Goal: Task Accomplishment & Management: Complete application form

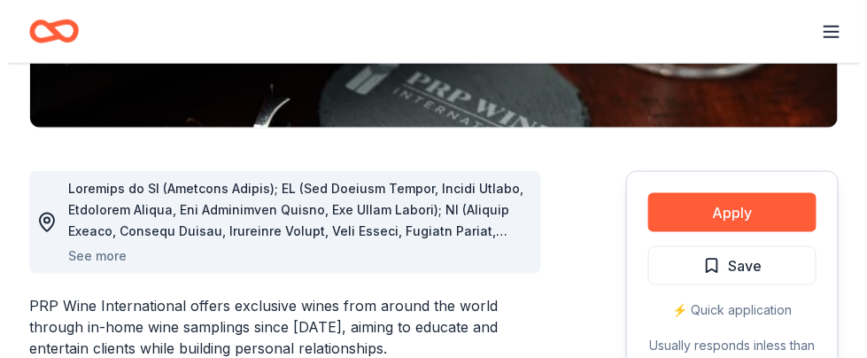
scroll to position [436, 0]
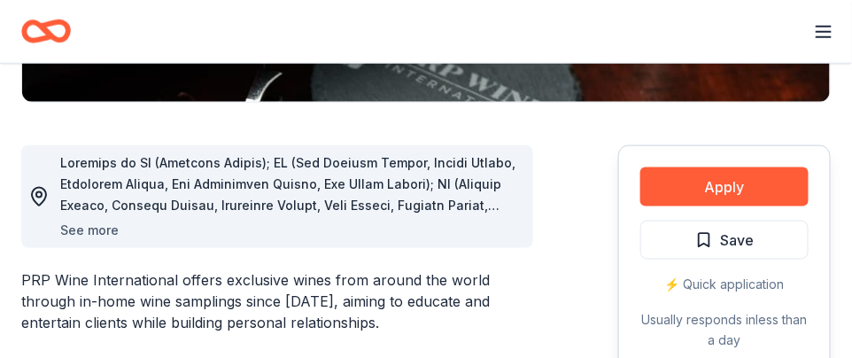
click at [103, 228] on button "See more" at bounding box center [89, 230] width 58 height 21
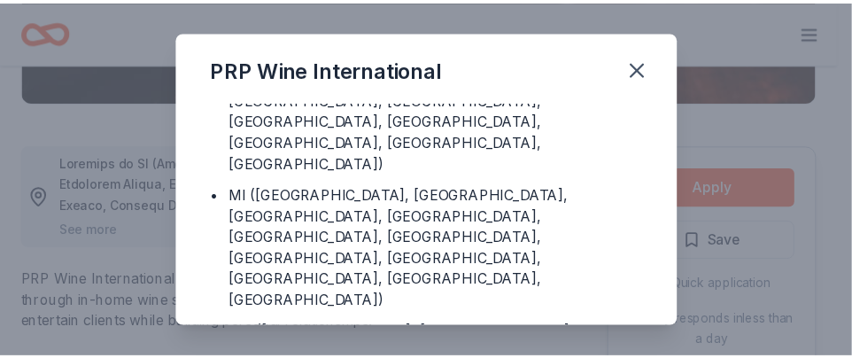
scroll to position [25, 0]
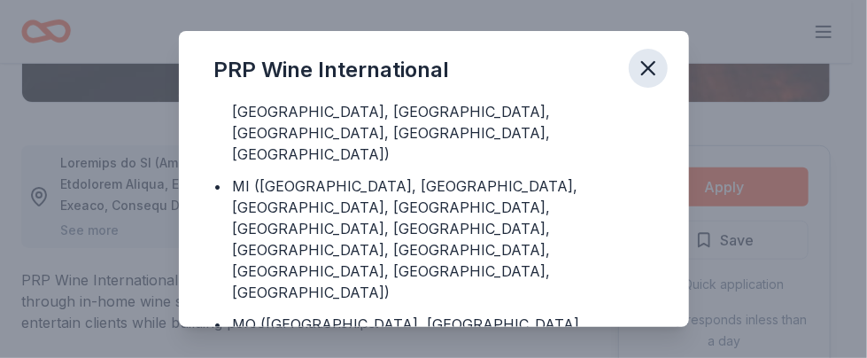
click at [645, 63] on icon "button" at bounding box center [648, 68] width 25 height 25
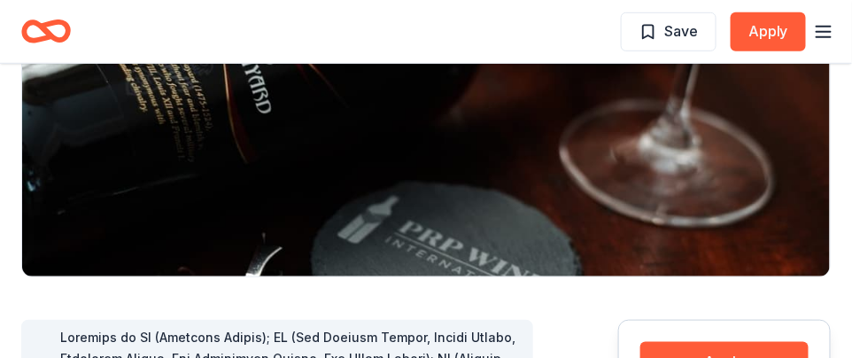
scroll to position [0, 0]
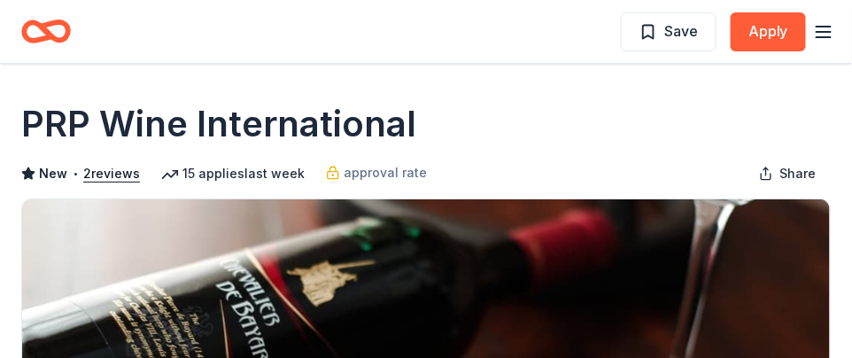
click at [820, 39] on icon "button" at bounding box center [823, 31] width 21 height 21
drag, startPoint x: 435, startPoint y: 34, endPoint x: 18, endPoint y: -51, distance: 425.8
click at [18, 0] on html "Save Apply Share PRP Wine International New • 2 reviews 15 applies last week ap…" at bounding box center [426, 179] width 852 height 358
click at [833, 28] on icon "button" at bounding box center [823, 31] width 21 height 21
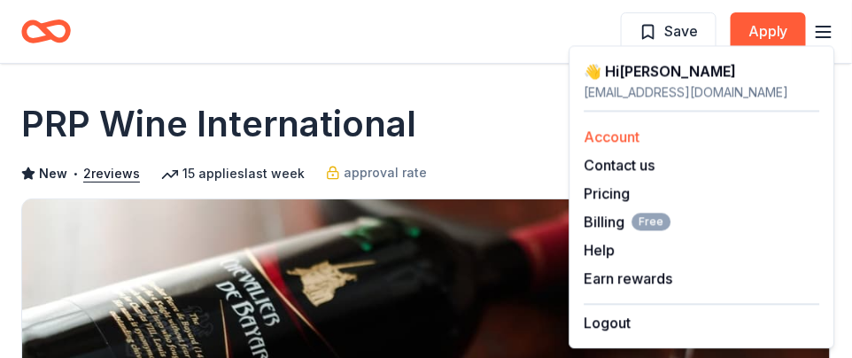
click at [615, 136] on link "Account" at bounding box center [613, 137] width 56 height 18
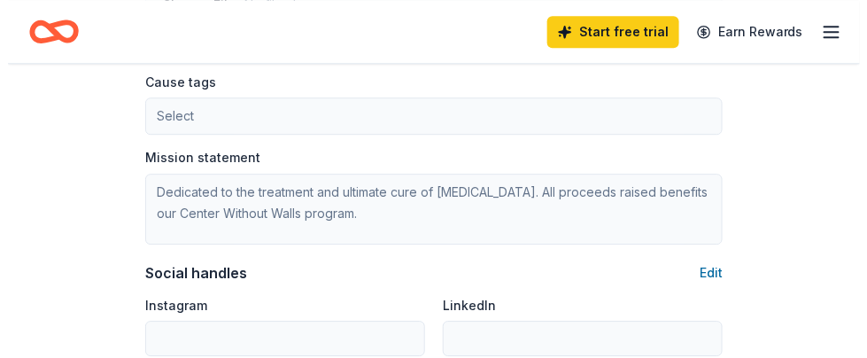
scroll to position [1037, 0]
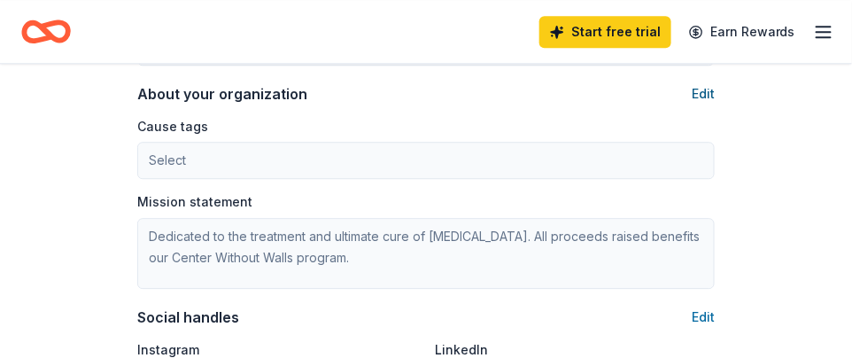
click at [704, 88] on button "Edit" at bounding box center [703, 93] width 23 height 21
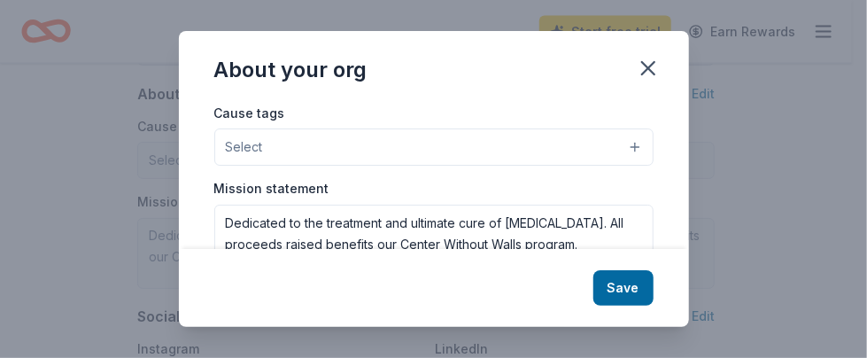
click at [447, 140] on button "Select" at bounding box center [434, 146] width 440 height 37
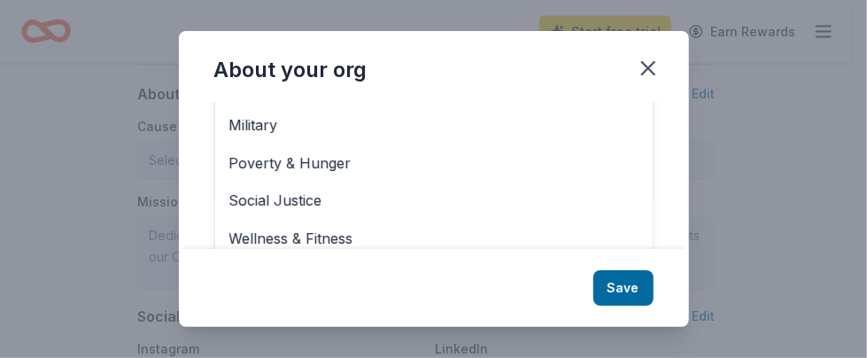
scroll to position [130, 0]
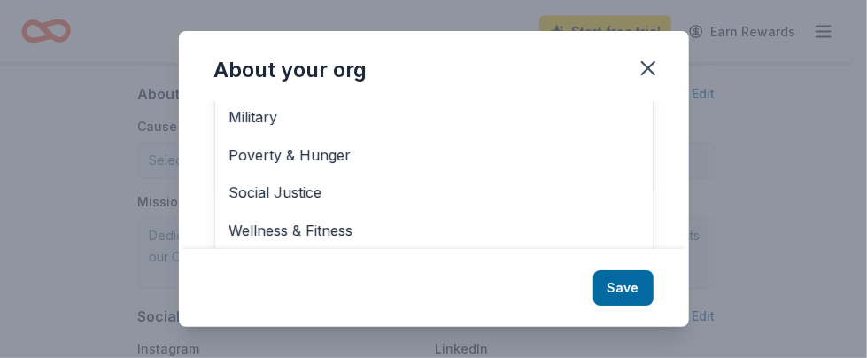
click at [751, 98] on div "About your org Cause tags Select Animals Art & Culture Children Disaster Relief…" at bounding box center [433, 179] width 867 height 358
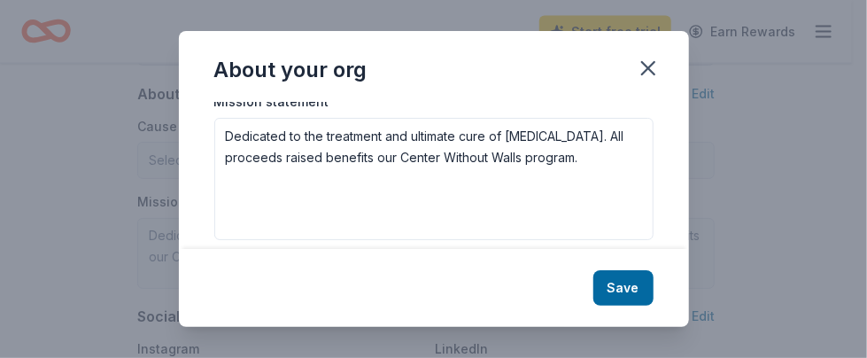
scroll to position [103, 0]
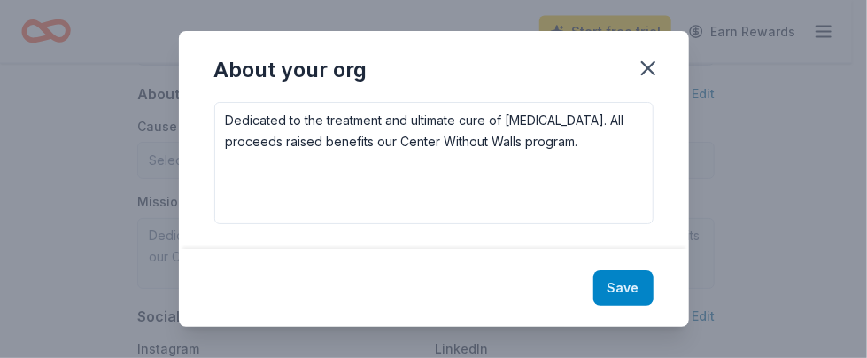
click at [622, 287] on button "Save" at bounding box center [624, 287] width 60 height 35
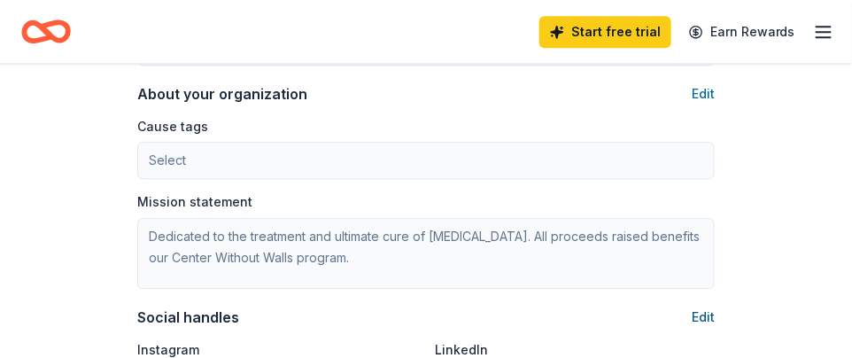
click at [708, 315] on button "Edit" at bounding box center [703, 317] width 23 height 21
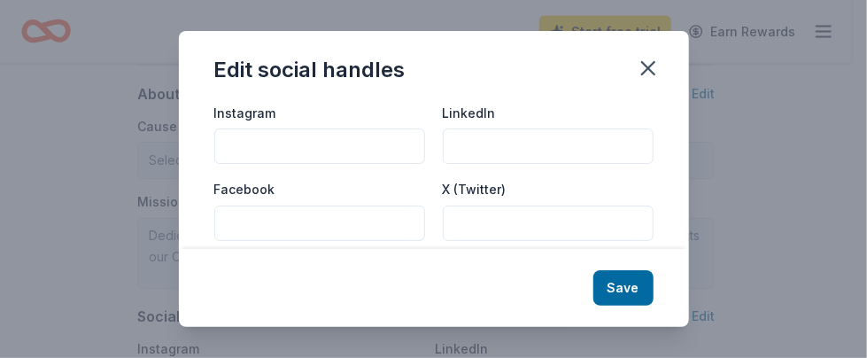
click at [343, 146] on input "Instagram" at bounding box center [319, 145] width 211 height 35
type input "racetoerasems"
click at [467, 141] on input "LinkedIn" at bounding box center [548, 145] width 211 height 35
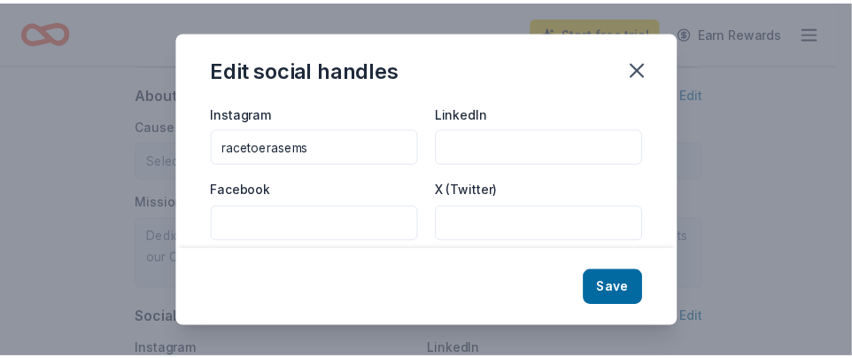
scroll to position [18, 0]
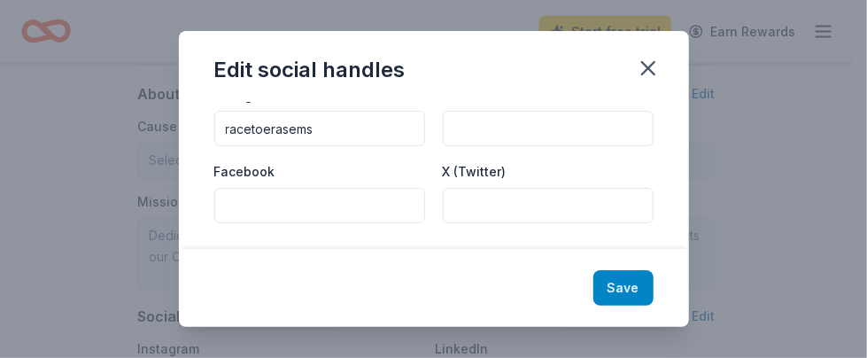
click at [625, 290] on button "Save" at bounding box center [624, 287] width 60 height 35
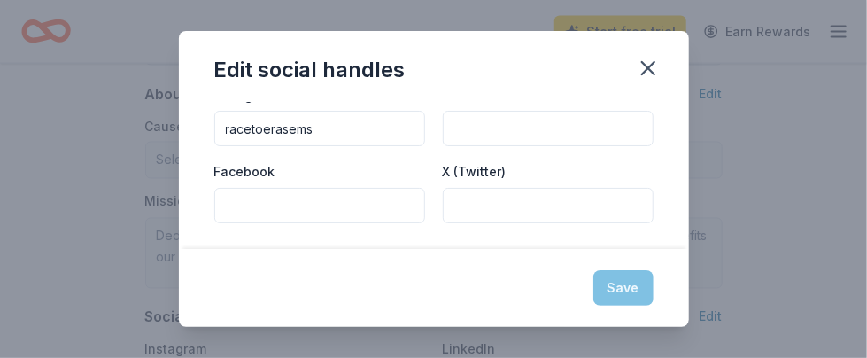
type input "racetoerasems"
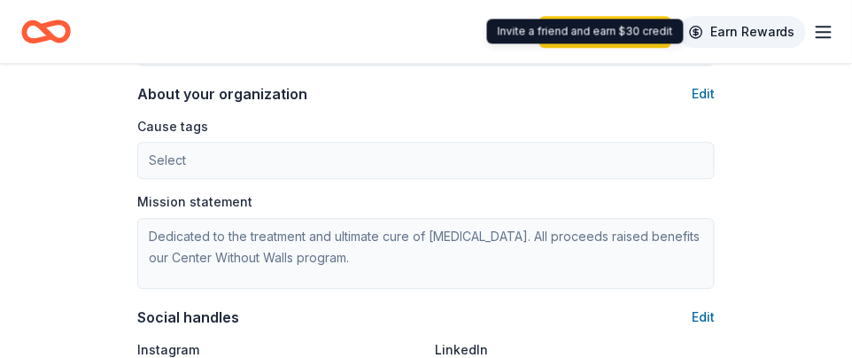
click at [771, 31] on link "Earn Rewards" at bounding box center [743, 32] width 128 height 32
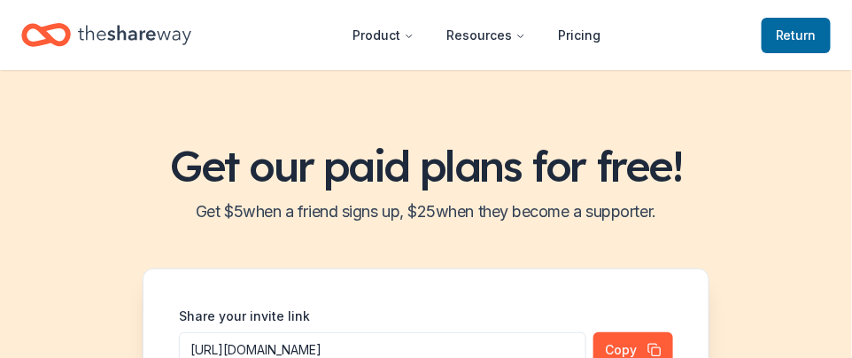
click at [823, 34] on link "Return to TheShareWay" at bounding box center [796, 35] width 69 height 35
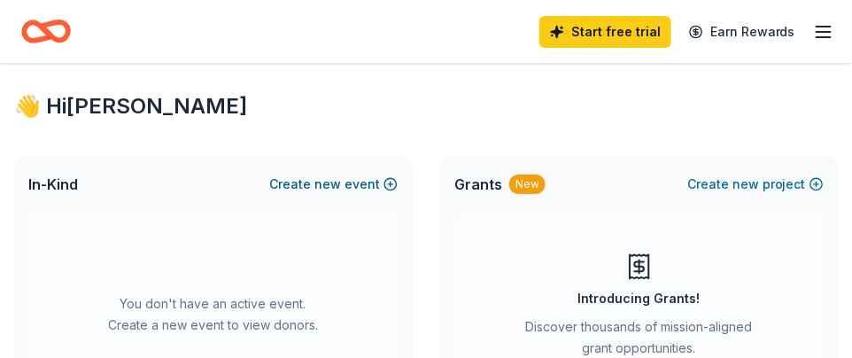
click at [324, 181] on span "new" at bounding box center [328, 184] width 27 height 21
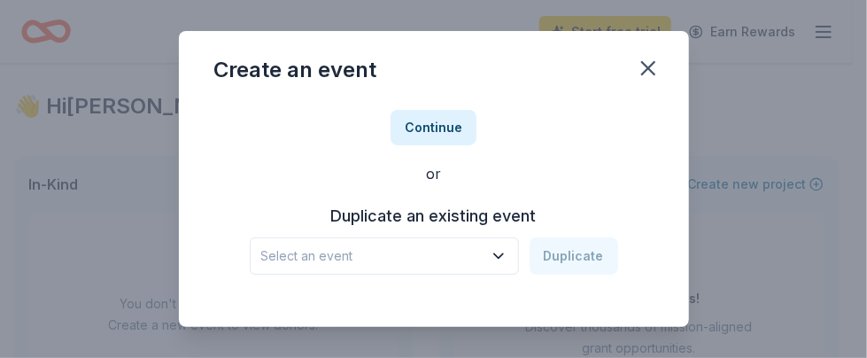
scroll to position [59, 0]
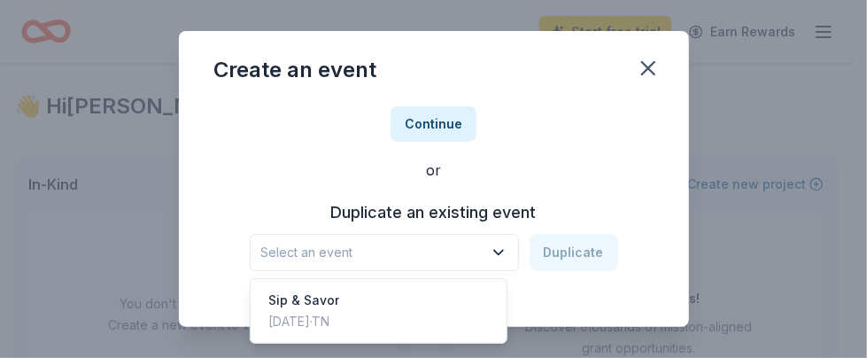
click at [436, 256] on span "Select an event" at bounding box center [372, 252] width 222 height 21
click at [339, 301] on div "Sip & Savor" at bounding box center [303, 300] width 71 height 21
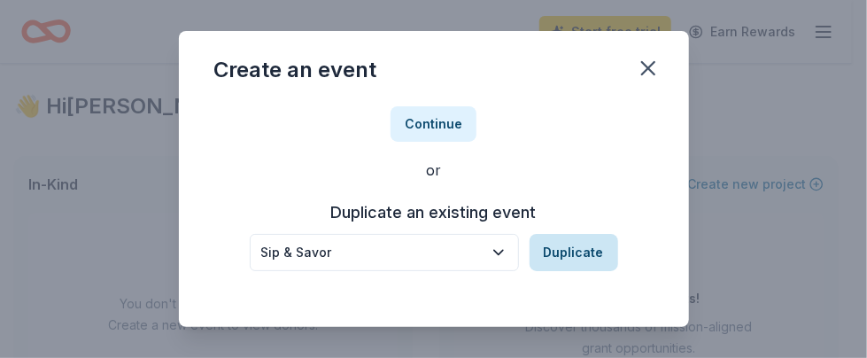
click at [544, 246] on button "Duplicate" at bounding box center [574, 252] width 89 height 37
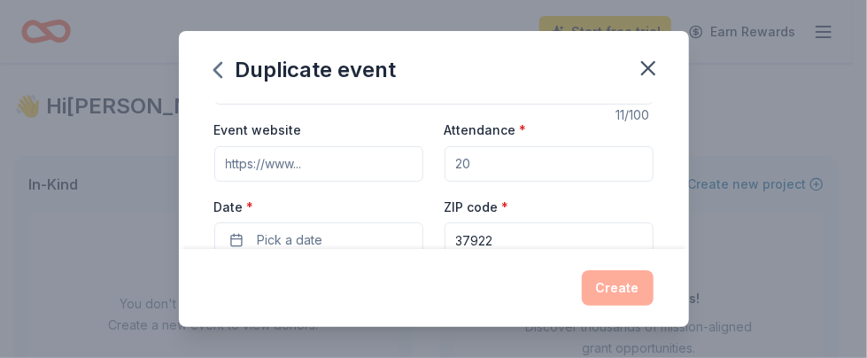
click at [492, 167] on input "Attendance *" at bounding box center [549, 163] width 209 height 35
type input "120"
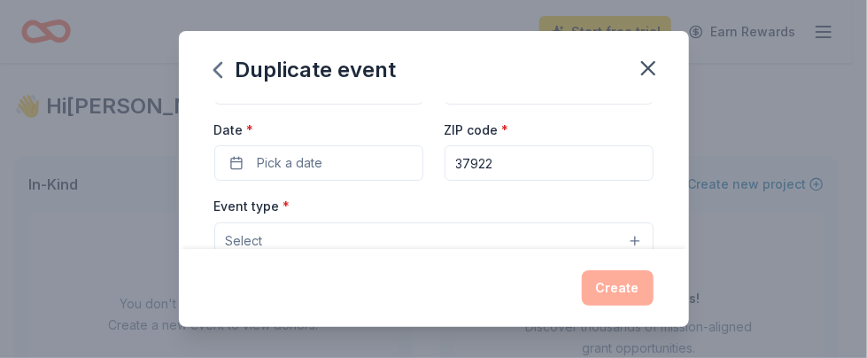
scroll to position [148, 0]
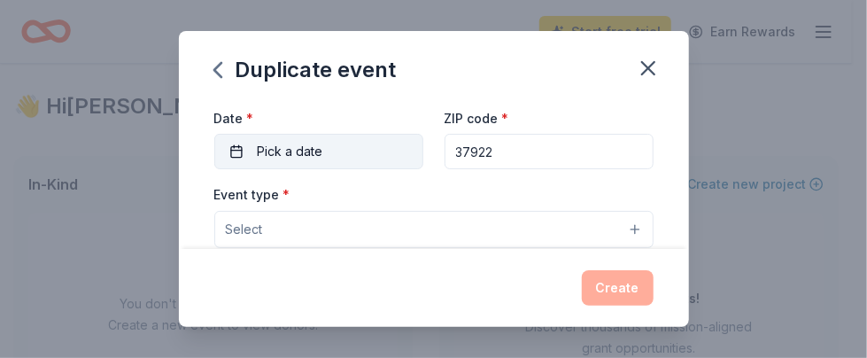
click at [235, 159] on button "Pick a date" at bounding box center [318, 151] width 209 height 35
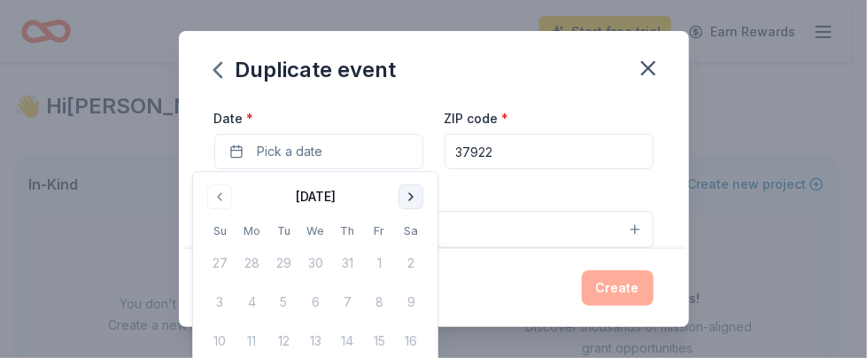
click at [407, 198] on button "Go to next month" at bounding box center [411, 196] width 25 height 25
click at [408, 198] on button "Go to next month" at bounding box center [411, 196] width 25 height 25
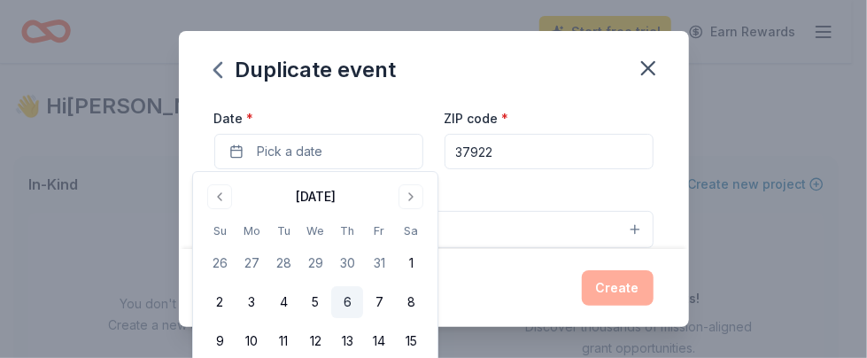
click at [346, 296] on button "6" at bounding box center [347, 302] width 32 height 32
click at [518, 189] on div "Event type * Select" at bounding box center [434, 215] width 440 height 65
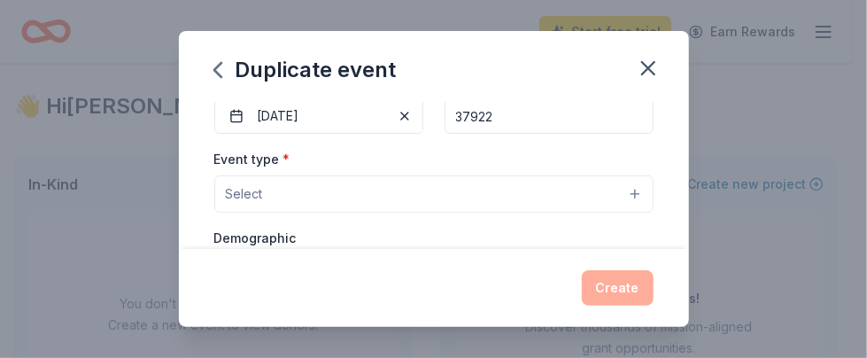
scroll to position [219, 0]
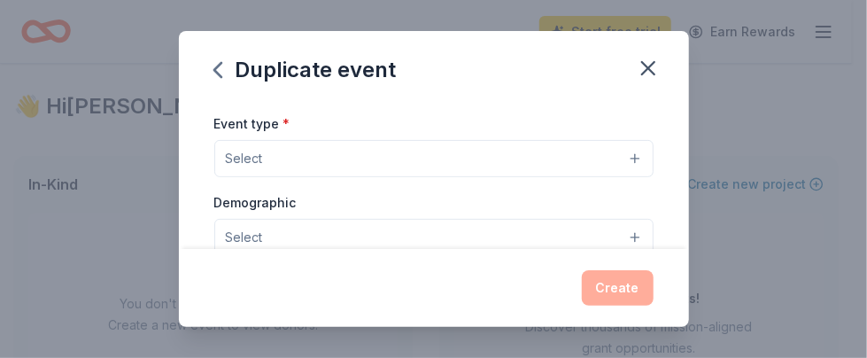
click at [620, 157] on button "Select" at bounding box center [434, 158] width 440 height 37
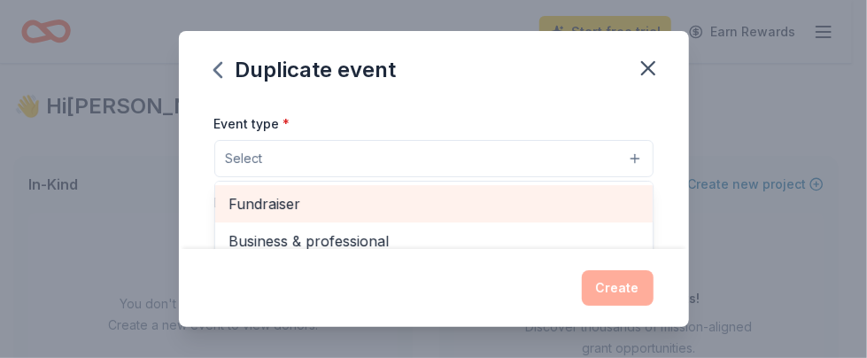
click at [494, 195] on span "Fundraiser" at bounding box center [434, 203] width 409 height 23
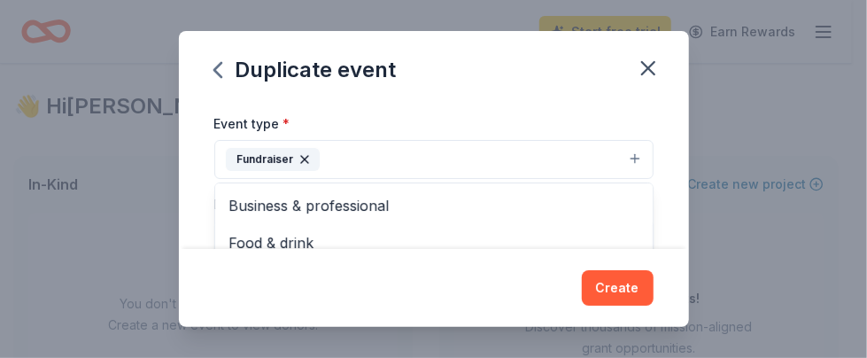
click at [658, 177] on div "Event name * Sip & Savor 11 /100 Event website Attendance * 120 Date * [DATE] Z…" at bounding box center [434, 176] width 510 height 148
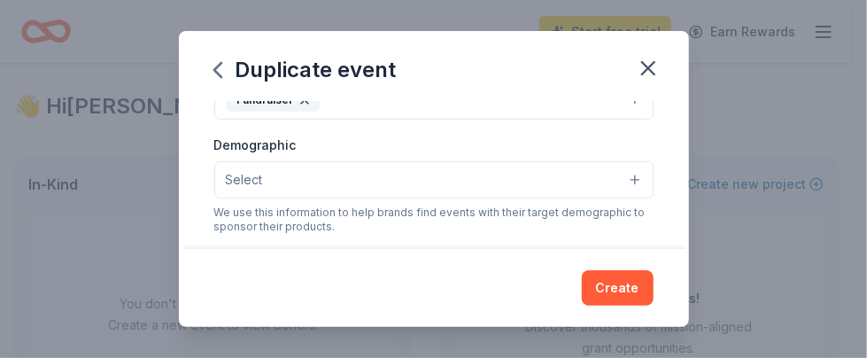
scroll to position [290, 0]
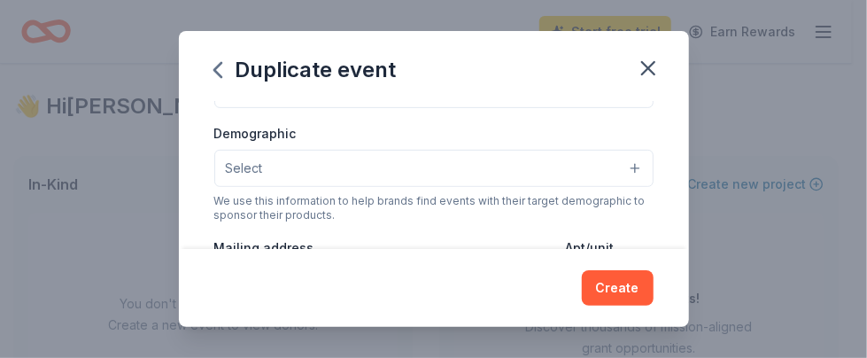
click at [620, 162] on button "Select" at bounding box center [434, 168] width 440 height 37
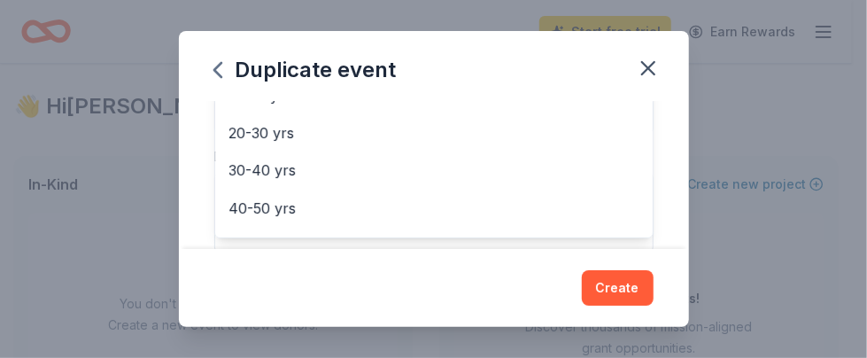
scroll to position [177, 0]
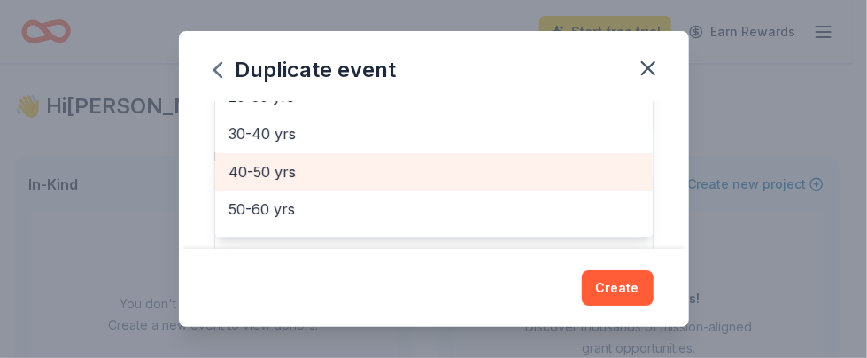
click at [536, 173] on span "40-50 yrs" at bounding box center [434, 171] width 409 height 23
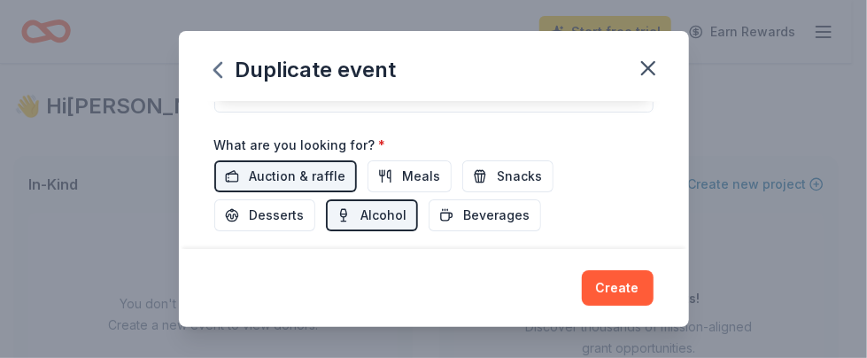
scroll to position [632, 0]
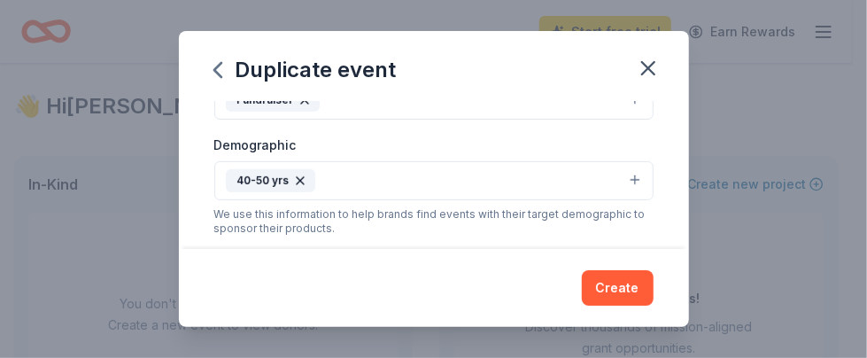
click at [622, 177] on button "40-50 yrs" at bounding box center [434, 180] width 440 height 39
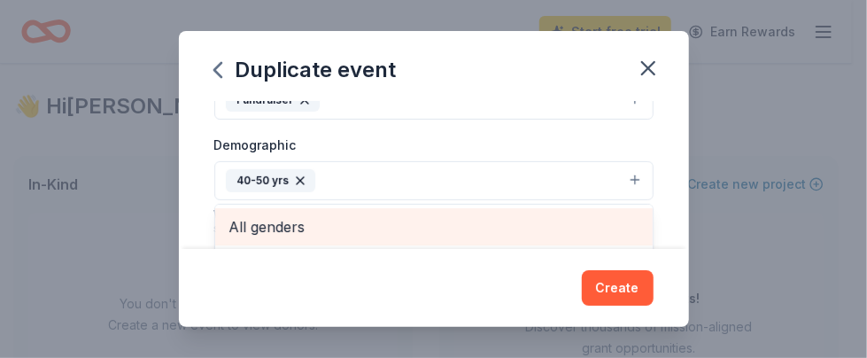
click at [534, 215] on span "All genders" at bounding box center [434, 226] width 409 height 23
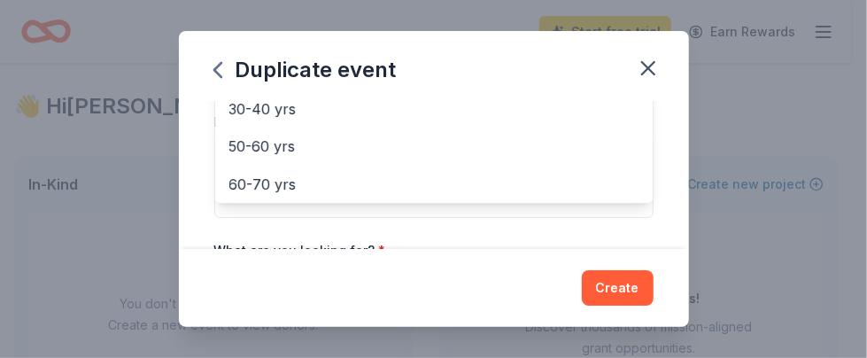
scroll to position [141, 0]
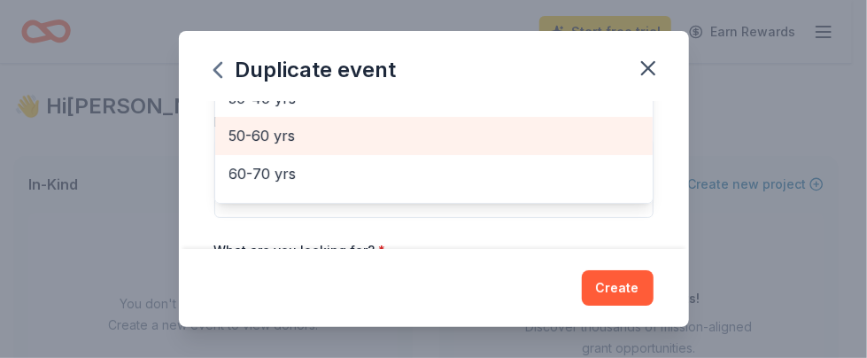
click at [362, 127] on span "50-60 yrs" at bounding box center [434, 135] width 409 height 23
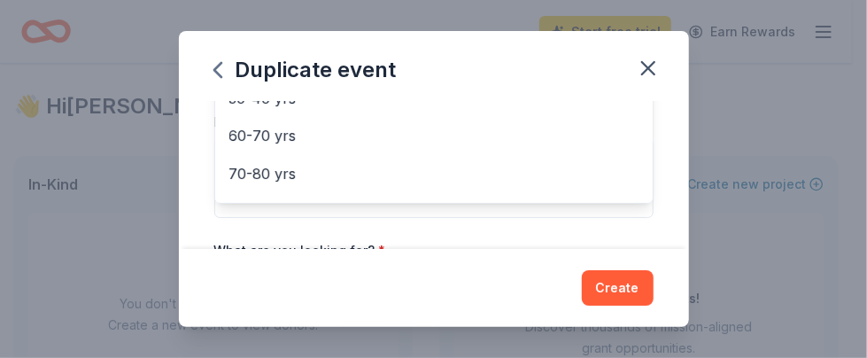
click at [647, 221] on div "Event name * Sip & Savor 11 /100 Event website Attendance * 120 Date * [DATE] Z…" at bounding box center [434, 176] width 510 height 148
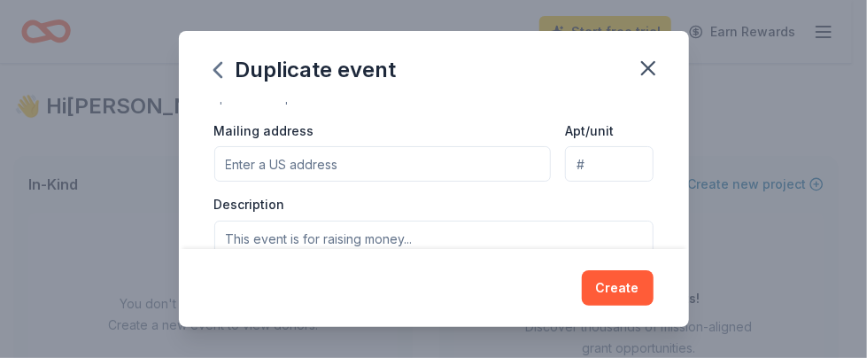
scroll to position [393, 0]
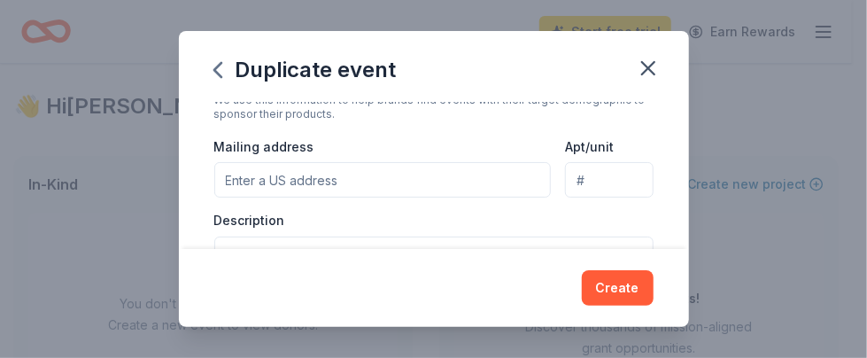
click at [378, 172] on input "Mailing address" at bounding box center [383, 179] width 338 height 35
drag, startPoint x: 330, startPoint y: 215, endPoint x: 315, endPoint y: 182, distance: 36.5
click at [309, 181] on input "[STREET_ADDRESS][PERSON_NAME]" at bounding box center [383, 179] width 338 height 35
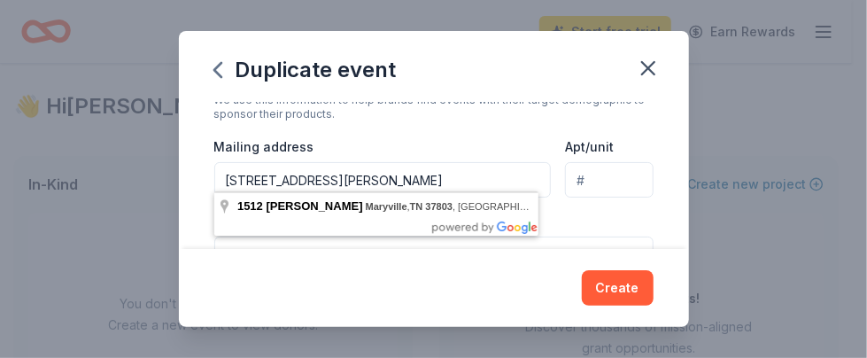
drag, startPoint x: 452, startPoint y: 171, endPoint x: 254, endPoint y: 181, distance: 197.8
click at [254, 181] on input "[STREET_ADDRESS][PERSON_NAME]" at bounding box center [383, 179] width 338 height 35
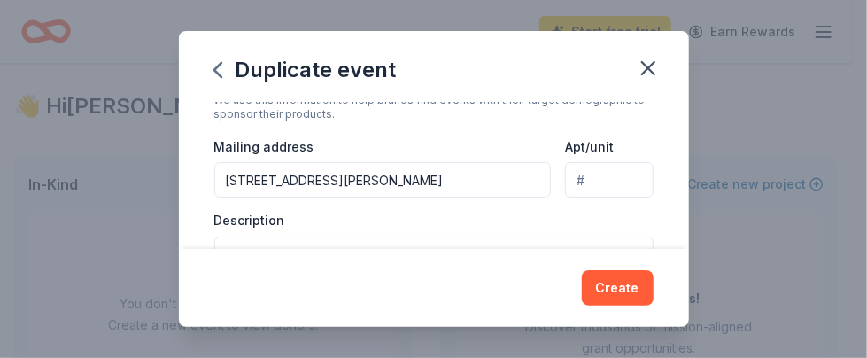
type input "[STREET_ADDRESS][PERSON_NAME]"
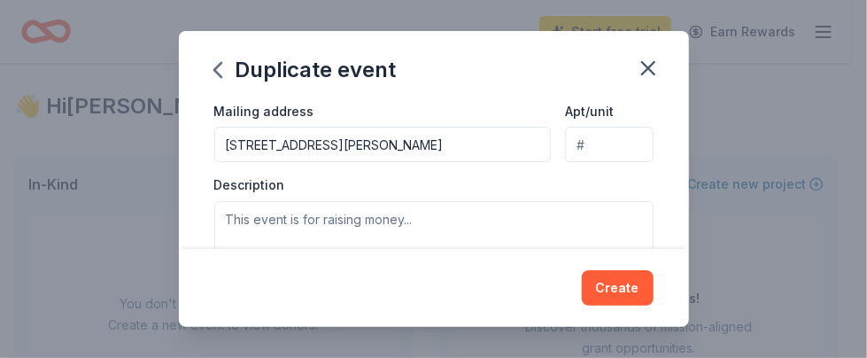
scroll to position [463, 0]
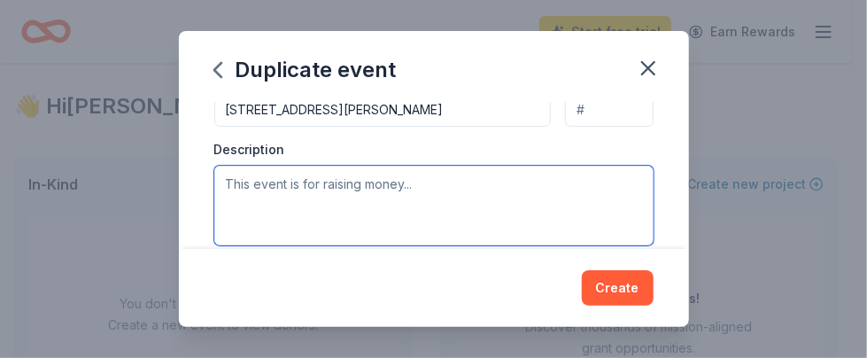
click at [418, 180] on textarea at bounding box center [434, 206] width 440 height 80
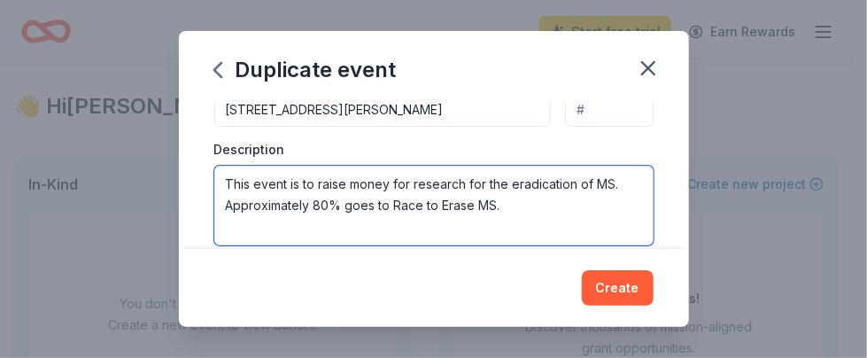
type textarea "This event is to raise money for research for the eradication of MS. Approximat…"
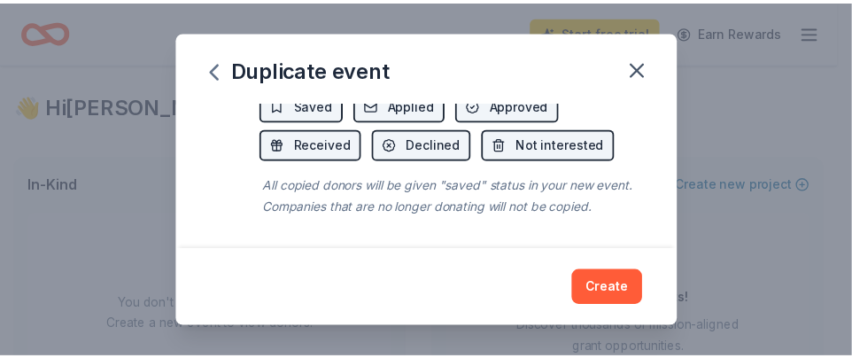
scroll to position [890, 0]
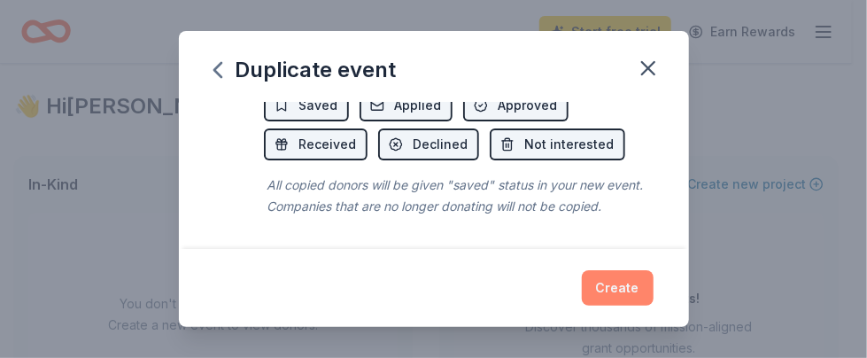
click at [619, 295] on button "Create" at bounding box center [618, 287] width 72 height 35
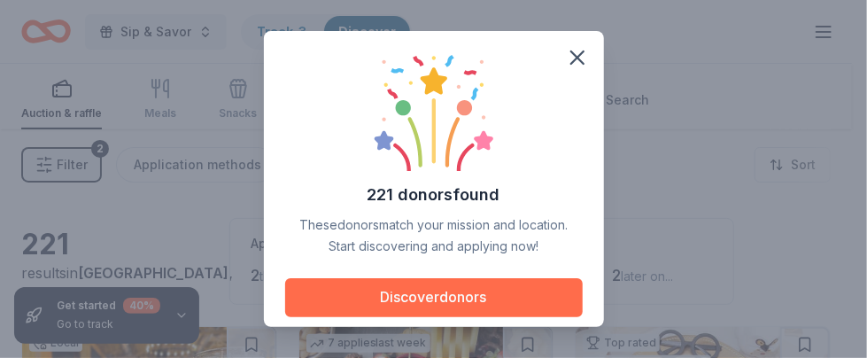
click at [469, 297] on button "Discover donors" at bounding box center [434, 297] width 298 height 39
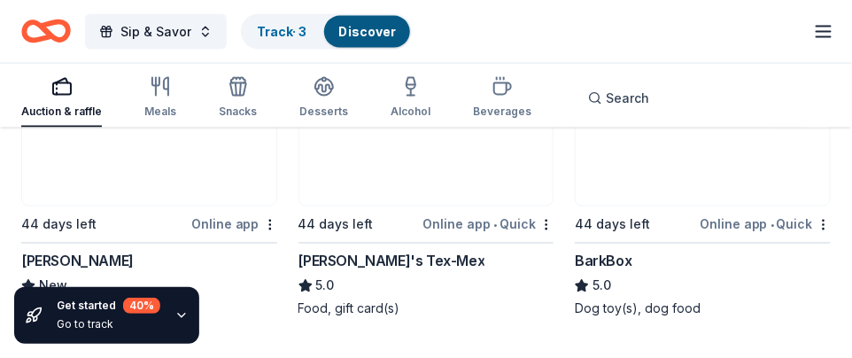
scroll to position [609, 0]
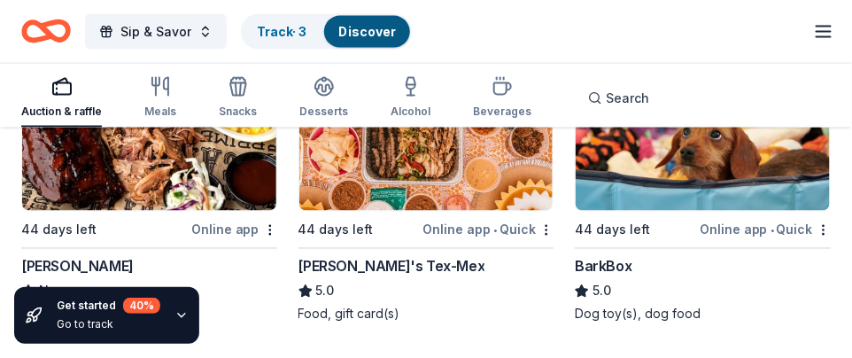
click at [750, 150] on img at bounding box center [703, 127] width 254 height 168
click at [788, 225] on div "Online app • Quick" at bounding box center [765, 230] width 131 height 22
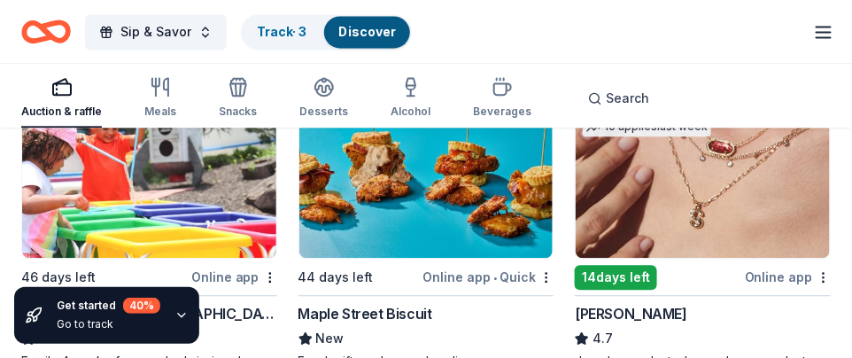
scroll to position [892, 0]
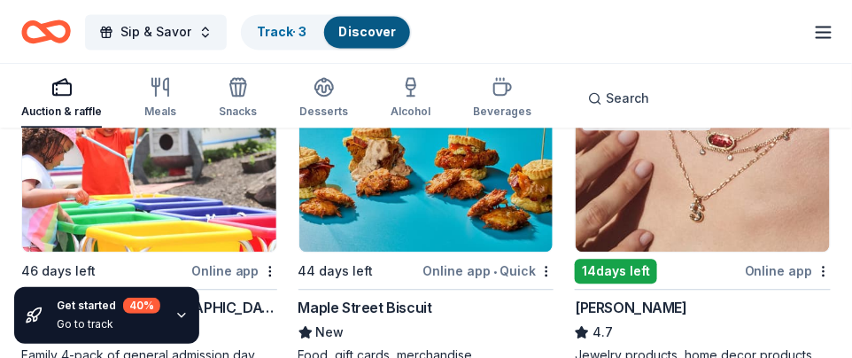
click at [720, 175] on img at bounding box center [703, 167] width 254 height 168
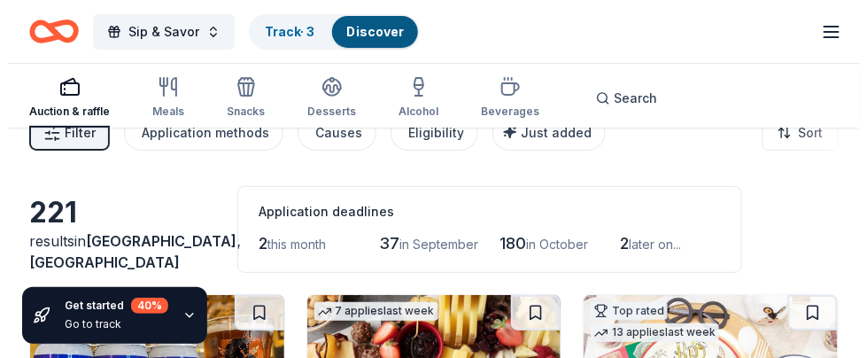
scroll to position [0, 0]
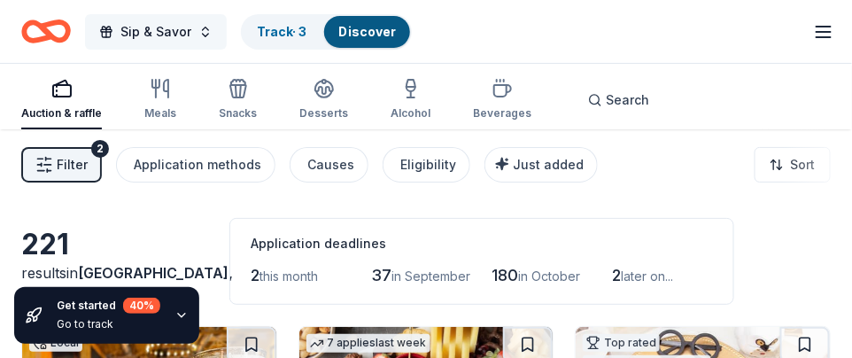
click at [142, 23] on span "Sip & Savor" at bounding box center [156, 31] width 71 height 21
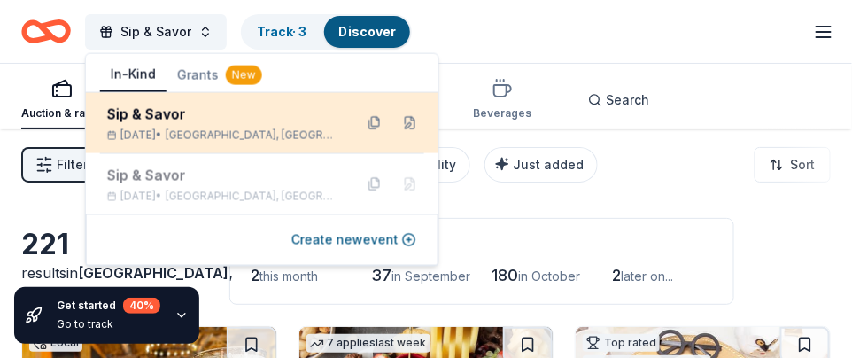
click at [191, 101] on div "Sip & Savor [DATE] • [GEOGRAPHIC_DATA], [GEOGRAPHIC_DATA]" at bounding box center [262, 123] width 353 height 60
click at [396, 121] on button at bounding box center [410, 123] width 28 height 28
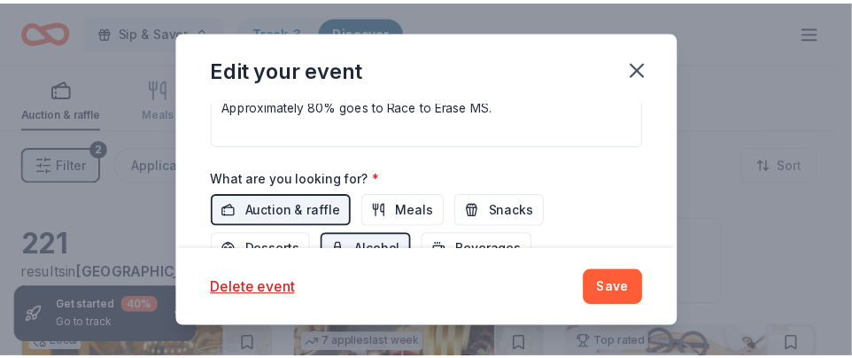
scroll to position [708, 0]
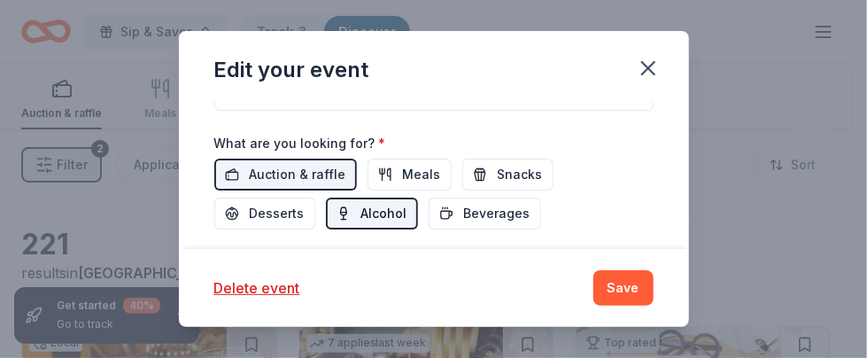
click at [365, 203] on span "Alcohol" at bounding box center [385, 213] width 46 height 21
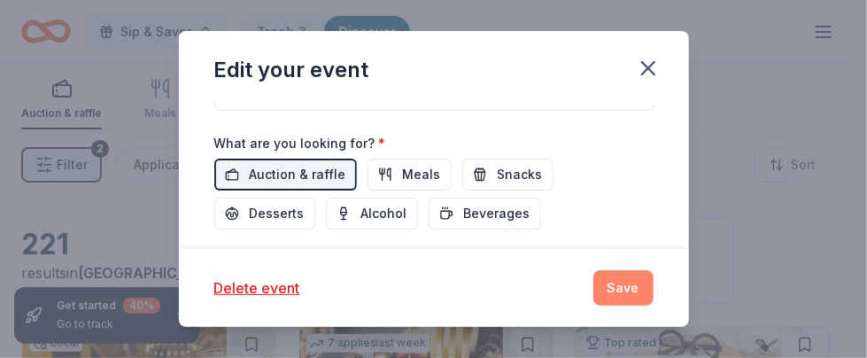
click at [626, 286] on button "Save" at bounding box center [624, 287] width 60 height 35
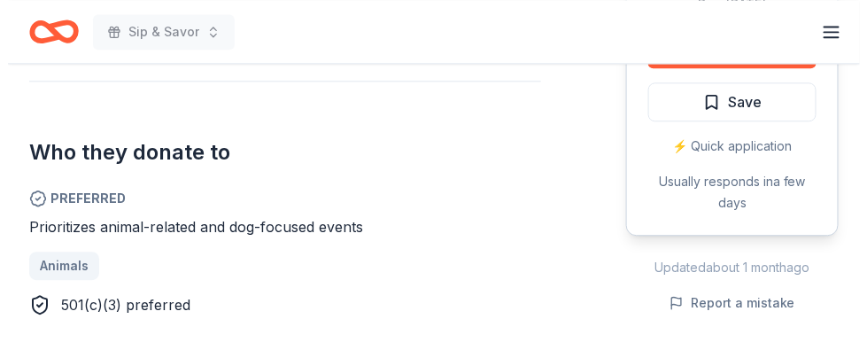
scroll to position [862, 0]
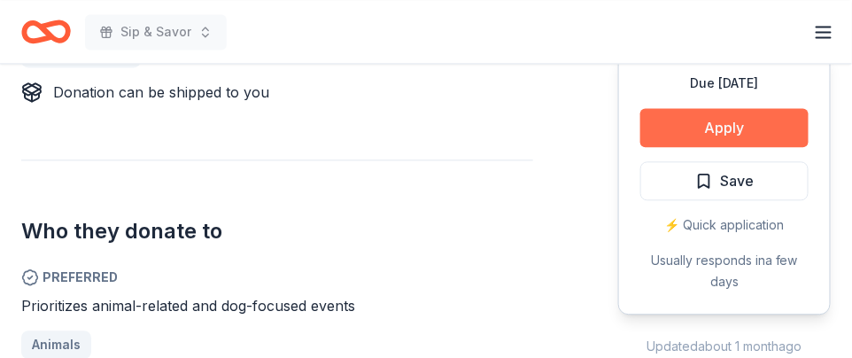
click at [747, 118] on button "Apply" at bounding box center [725, 127] width 168 height 39
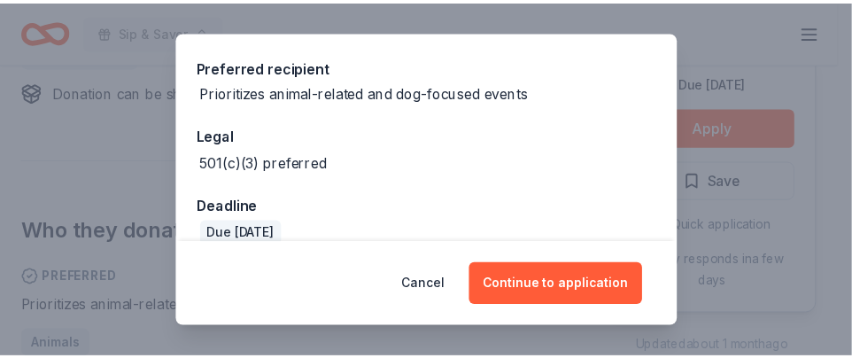
scroll to position [282, 0]
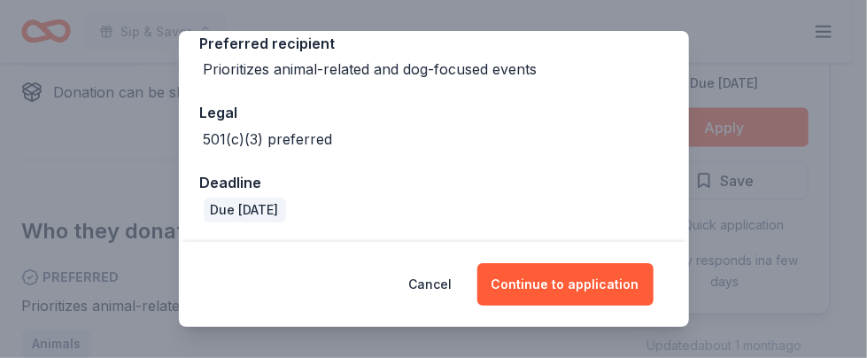
click at [786, 151] on div "Donor Program Requirements We've summarized the requirements for BarkBox 's don…" at bounding box center [433, 179] width 867 height 358
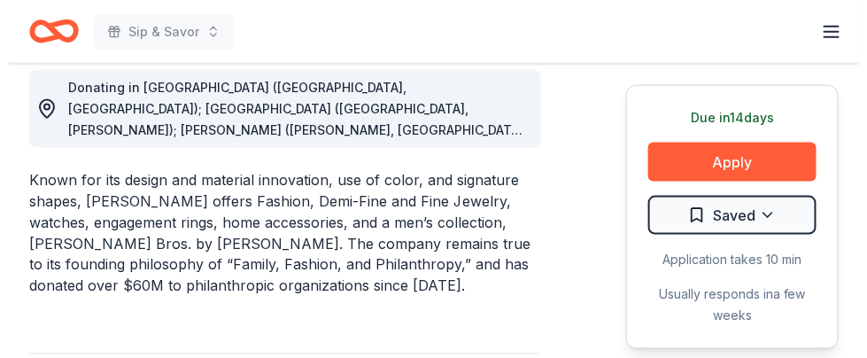
scroll to position [515, 0]
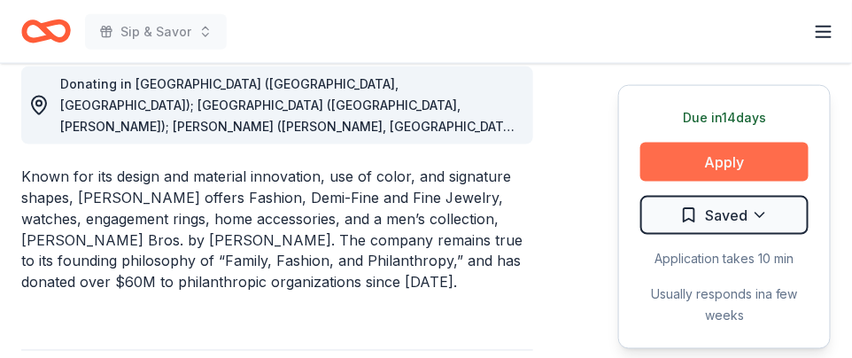
click at [743, 152] on button "Apply" at bounding box center [725, 162] width 168 height 39
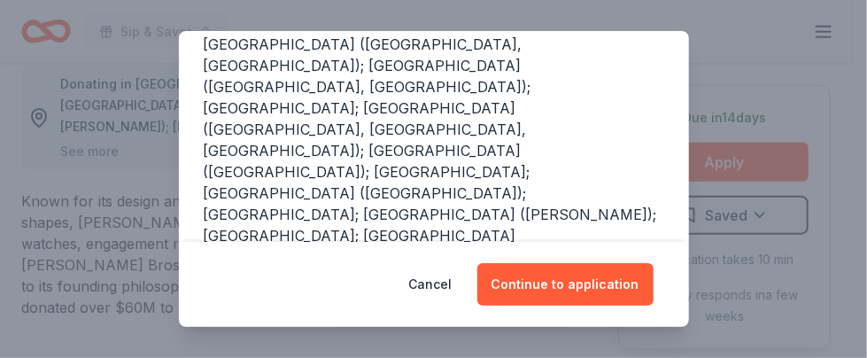
scroll to position [478, 0]
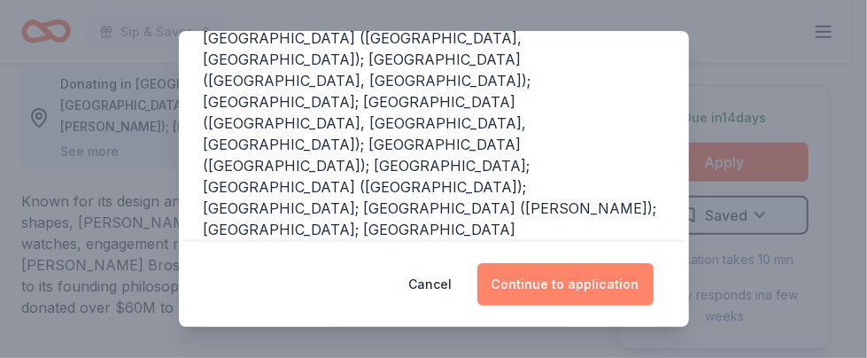
click at [597, 280] on button "Continue to application" at bounding box center [566, 284] width 176 height 43
